Goal: Information Seeking & Learning: Learn about a topic

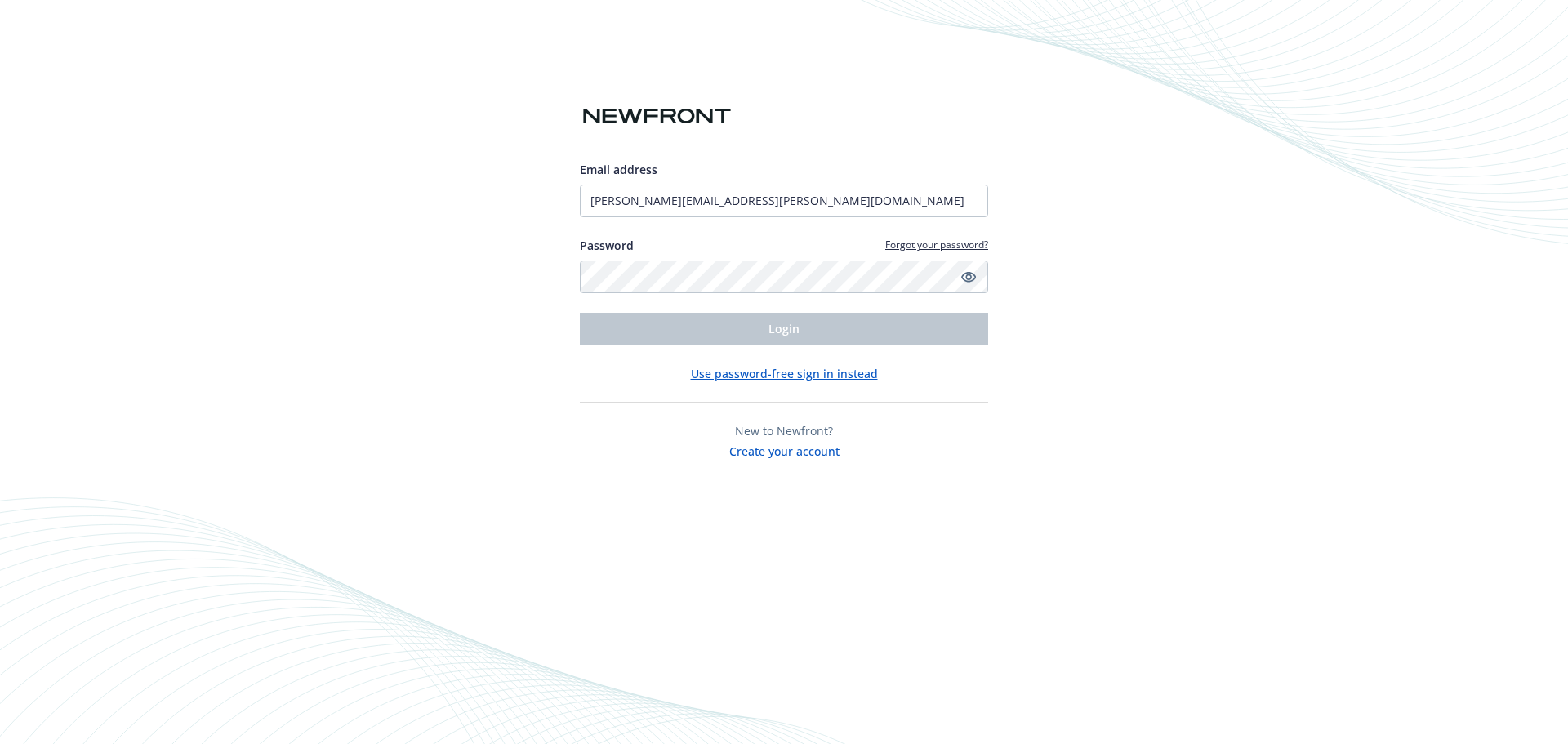
type input "dolores.quesada@newfront.com"
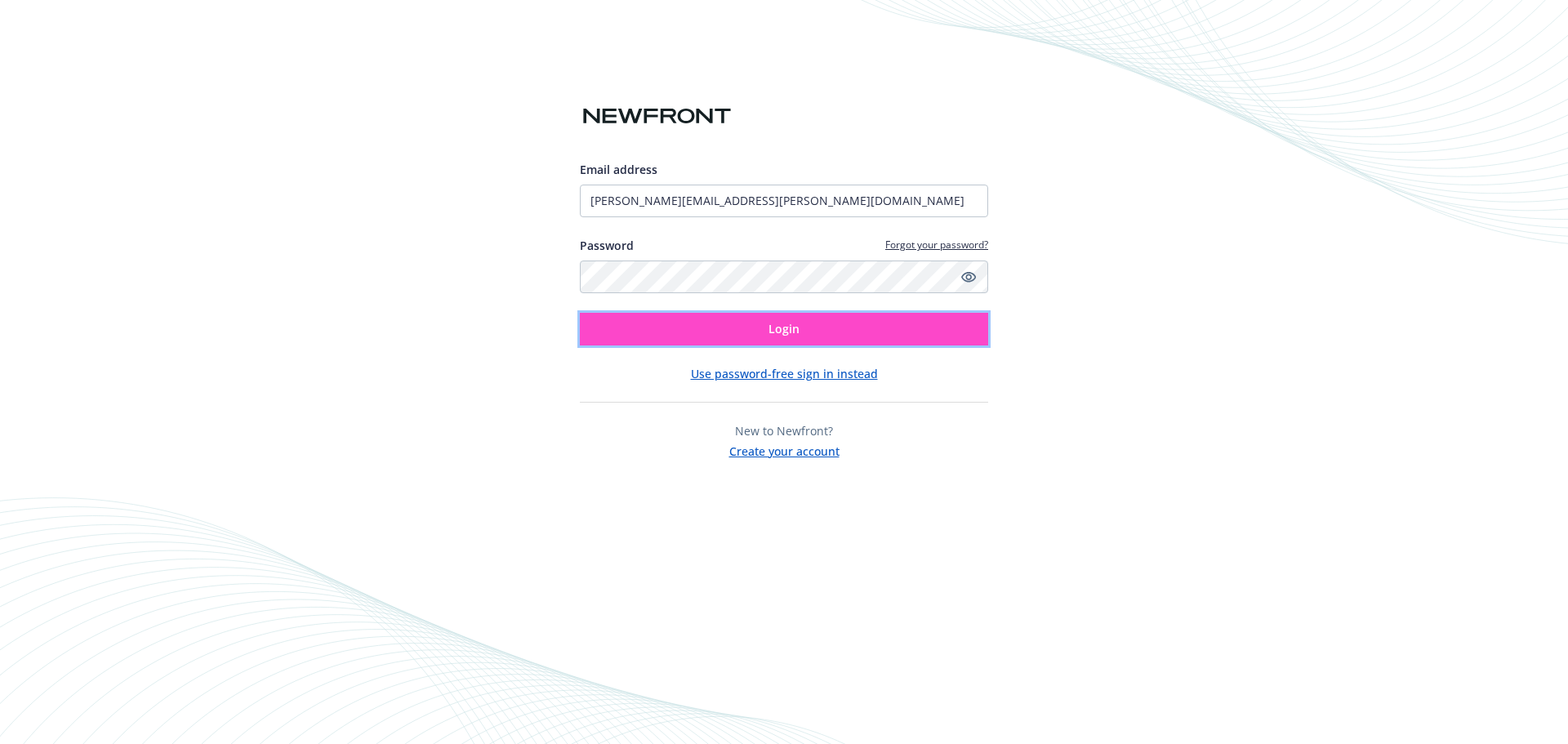
click at [716, 325] on button "Login" at bounding box center [784, 329] width 408 height 33
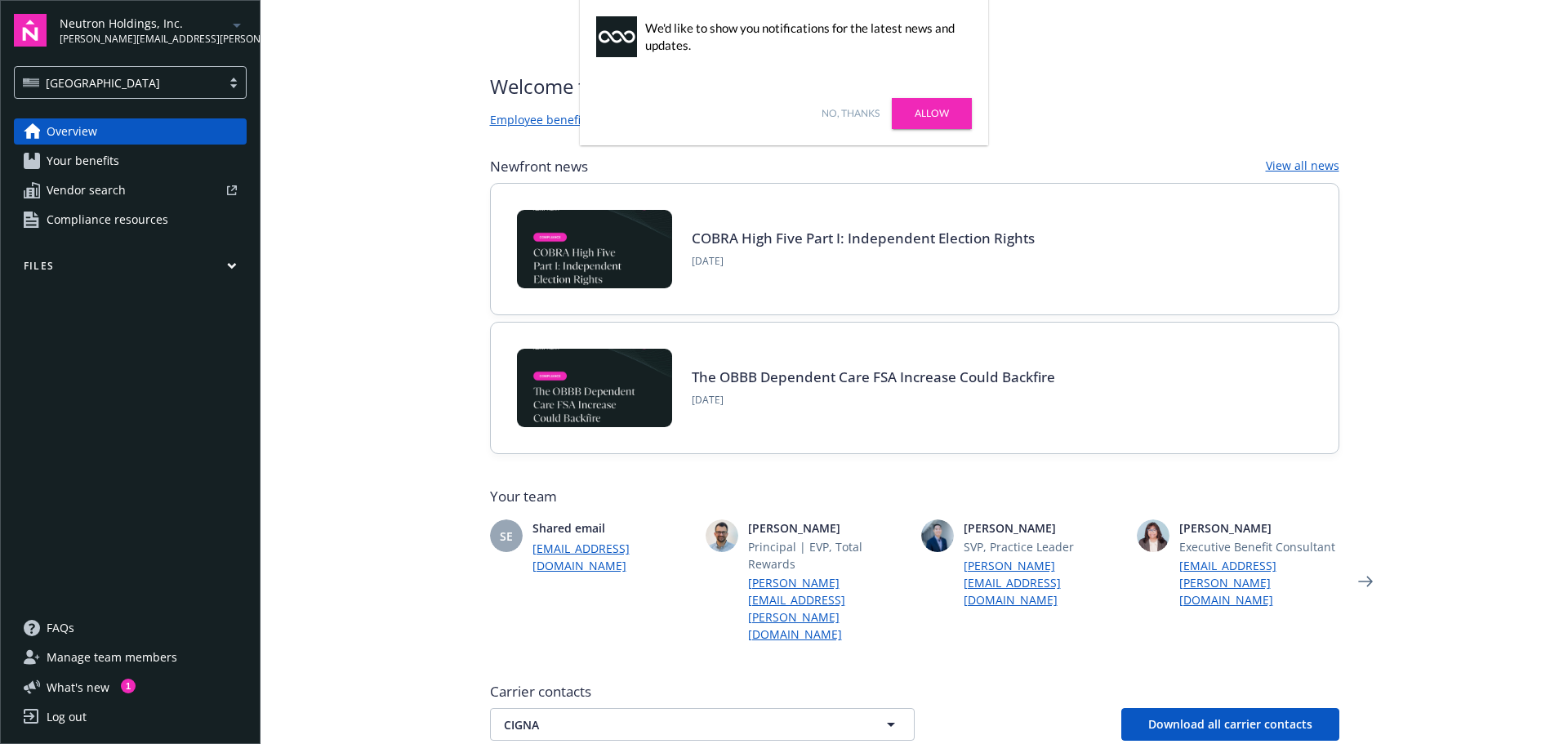
drag, startPoint x: 856, startPoint y: 109, endPoint x: 855, endPoint y: 120, distance: 11.0
click at [856, 109] on link "No, thanks" at bounding box center [850, 113] width 58 height 15
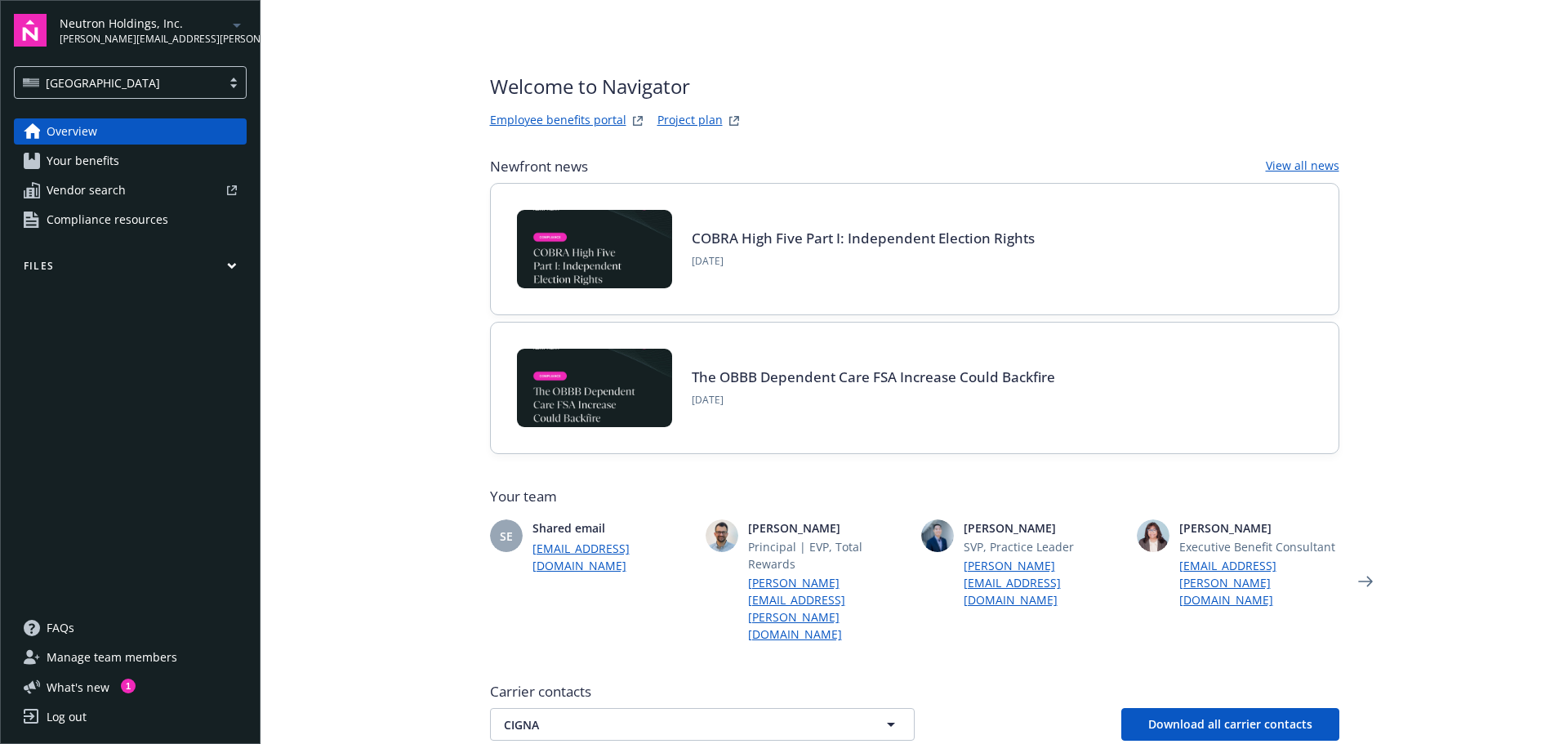
click at [537, 127] on link "Employee benefits portal" at bounding box center [558, 121] width 136 height 20
click at [232, 268] on icon "button" at bounding box center [231, 265] width 8 height 4
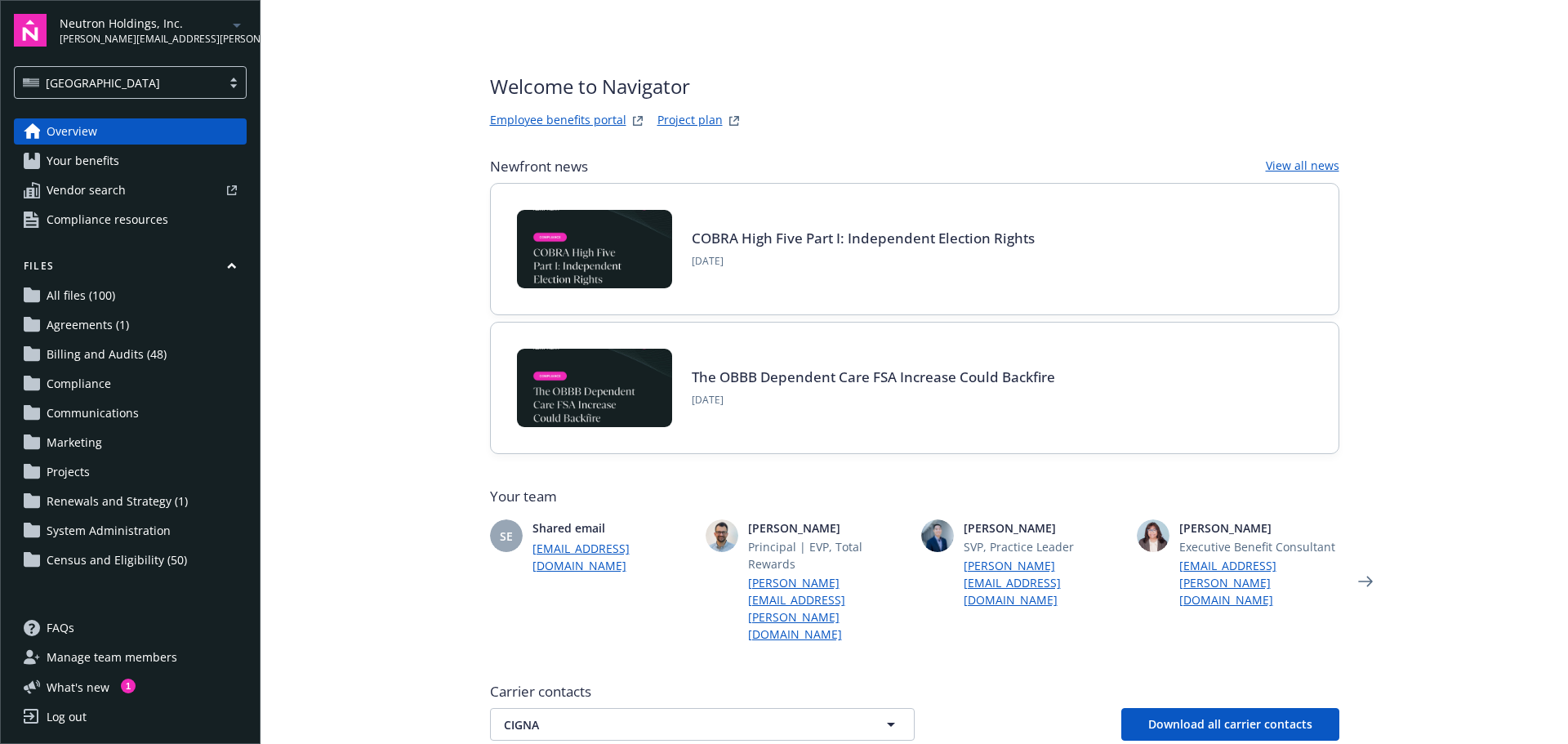
click at [145, 160] on link "Your benefits" at bounding box center [130, 161] width 232 height 26
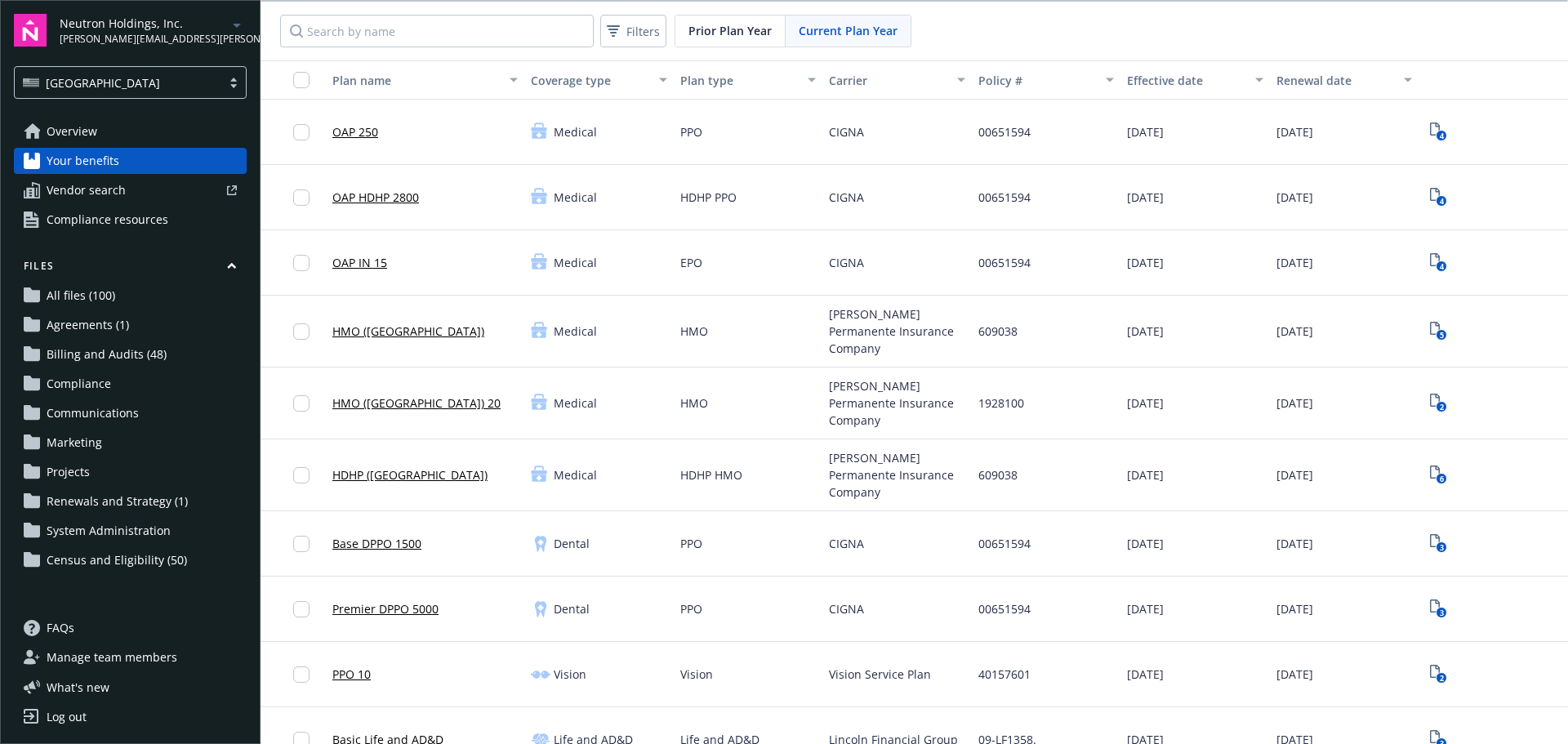
click at [240, 23] on icon "arrowDropDown" at bounding box center [236, 25] width 20 height 20
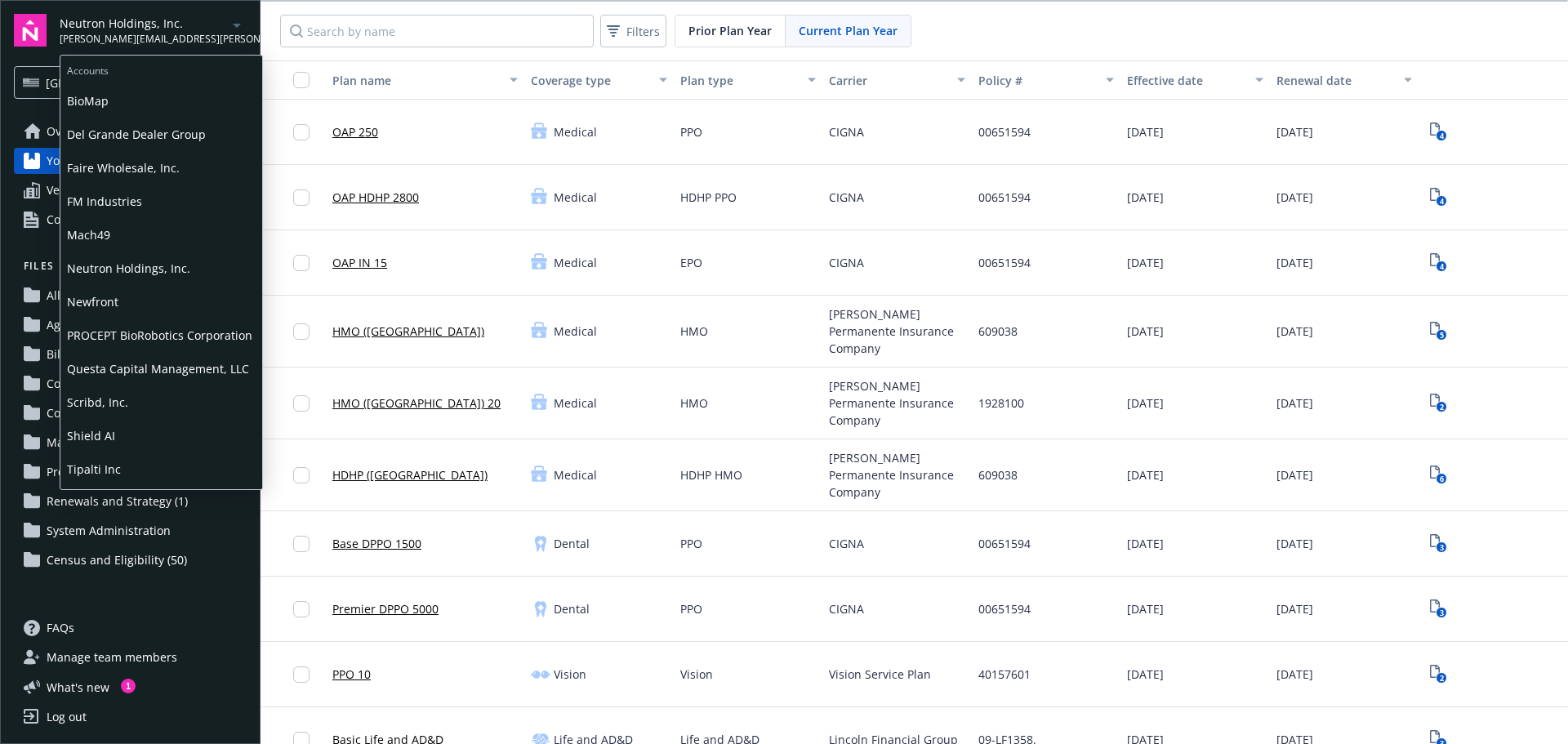
scroll to position [45, 0]
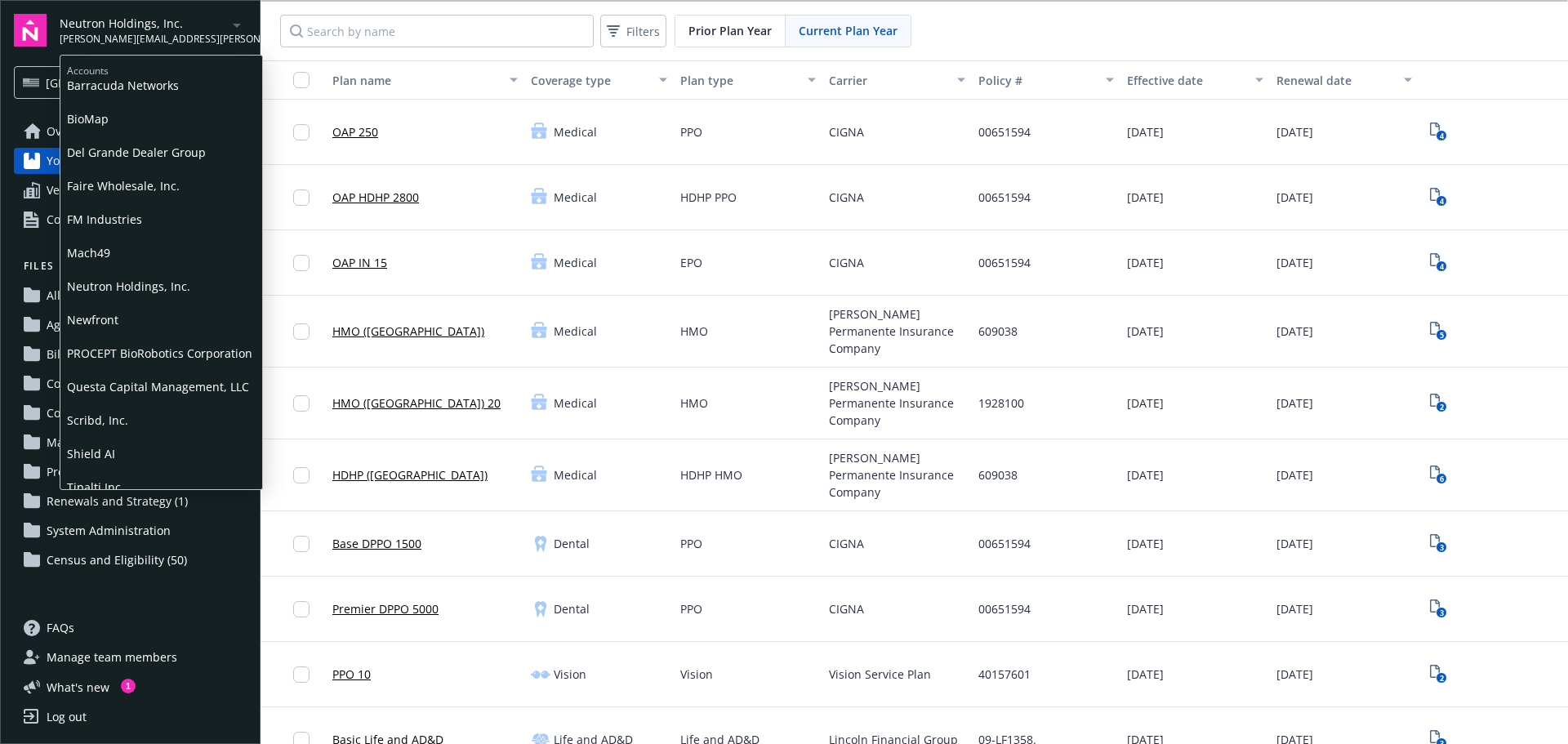
click at [150, 177] on span "Faire Wholesale, Inc." at bounding box center [162, 185] width 189 height 33
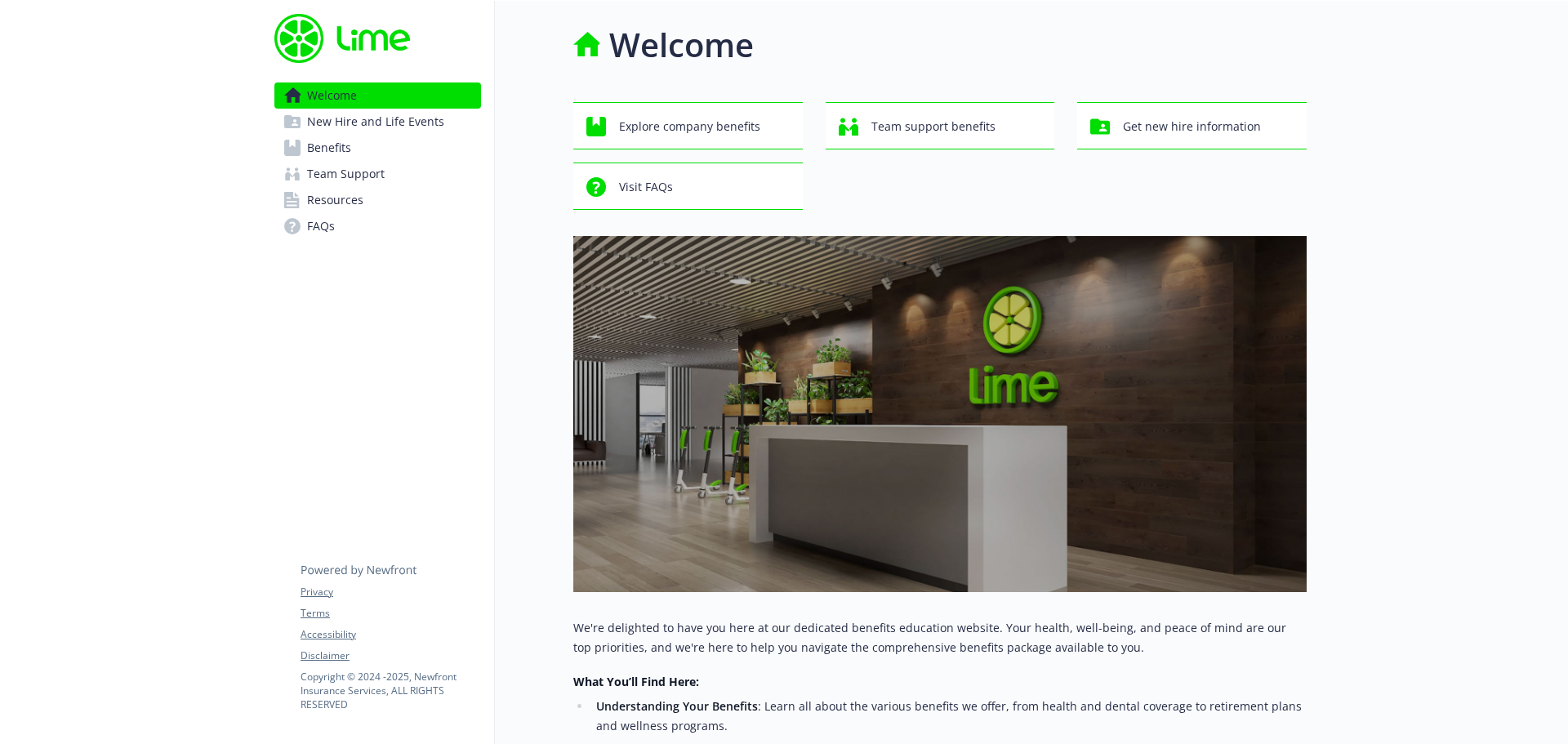
click at [348, 126] on span "New Hire and Life Events" at bounding box center [375, 122] width 137 height 26
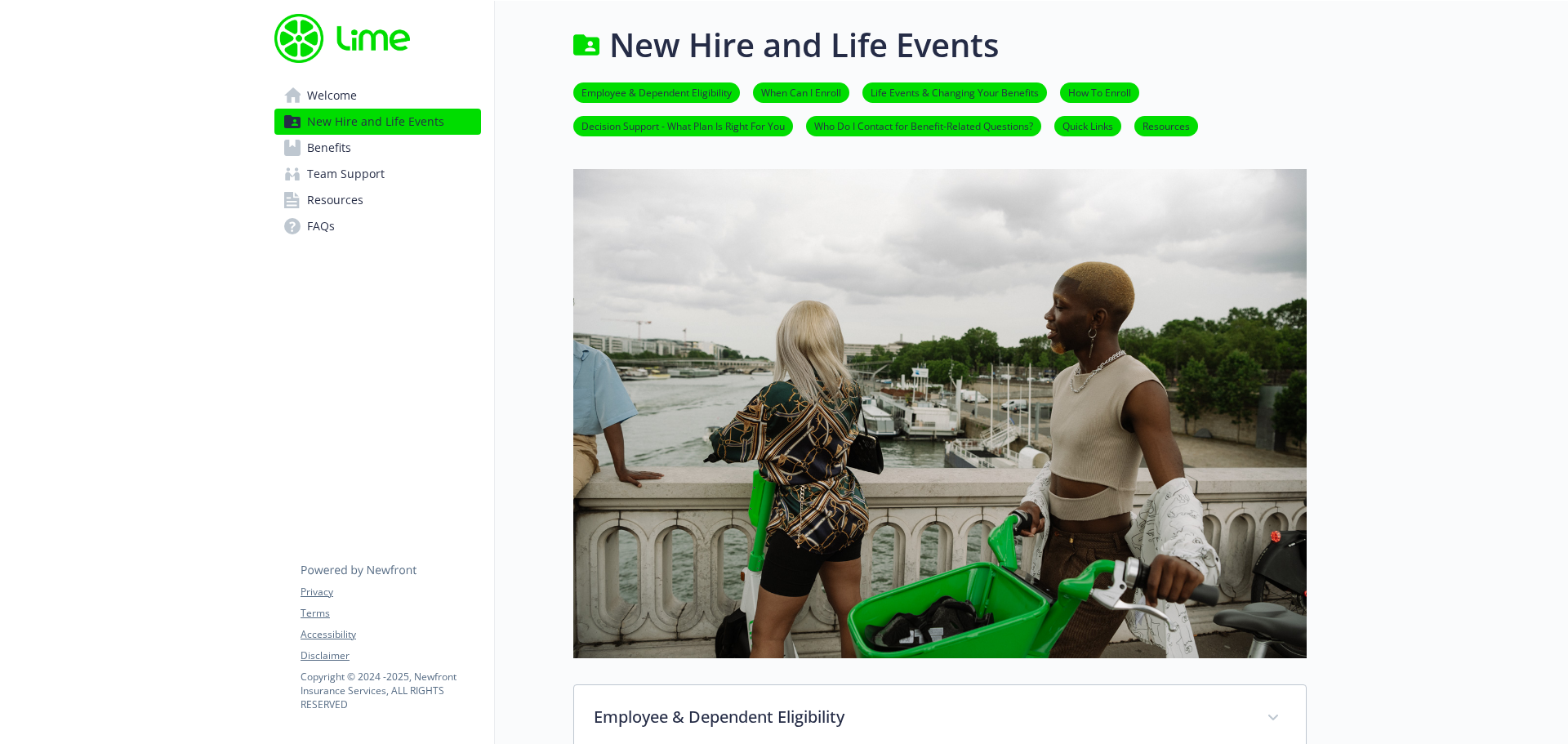
click at [363, 148] on link "Benefits" at bounding box center [378, 148] width 207 height 26
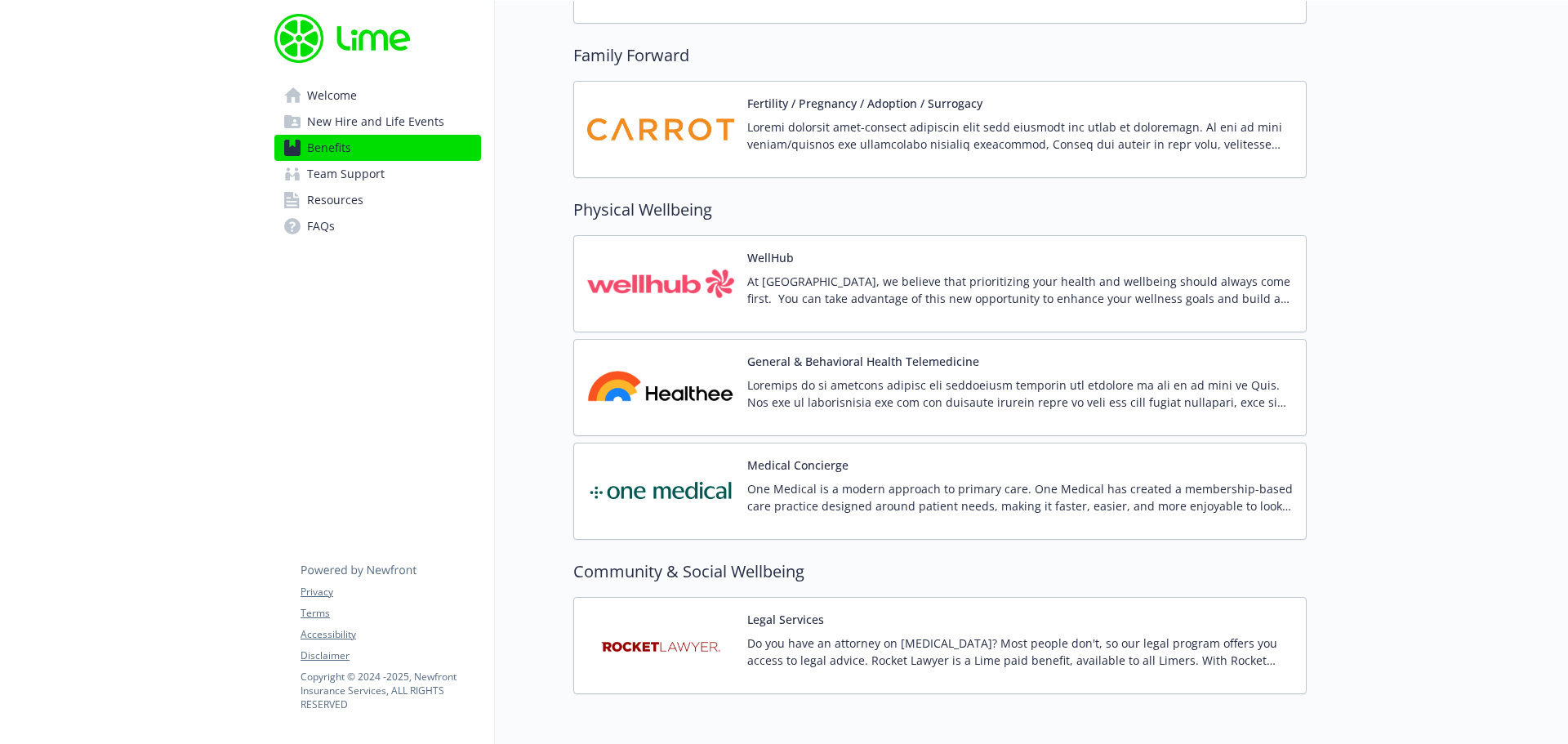
scroll to position [3539, 0]
